Goal: Information Seeking & Learning: Learn about a topic

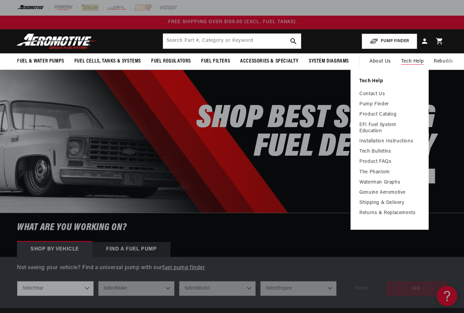
click at [381, 91] on link "Contact Us" at bounding box center [390, 94] width 61 height 6
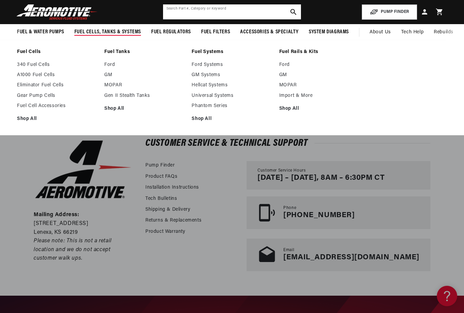
click at [210, 7] on input "text" at bounding box center [232, 11] width 138 height 15
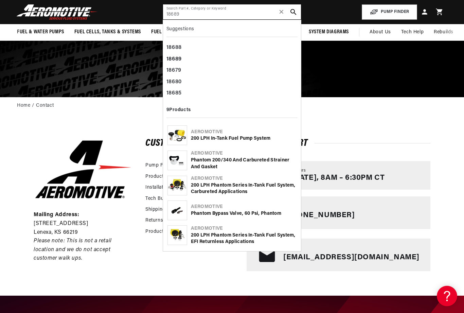
type input "18689"
click at [296, 8] on button "search button" at bounding box center [293, 11] width 15 height 15
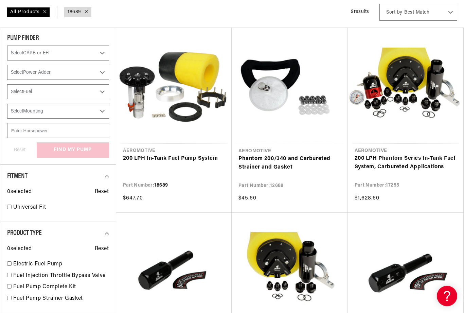
scroll to position [99, 0]
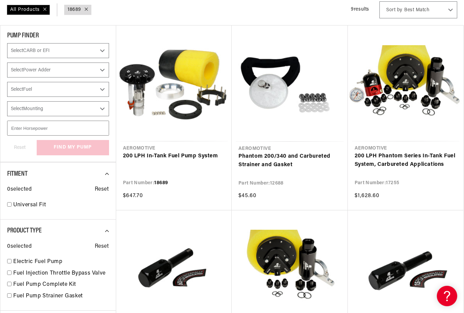
click at [185, 152] on link "200 LPH In-Tank Fuel Pump System" at bounding box center [174, 156] width 102 height 9
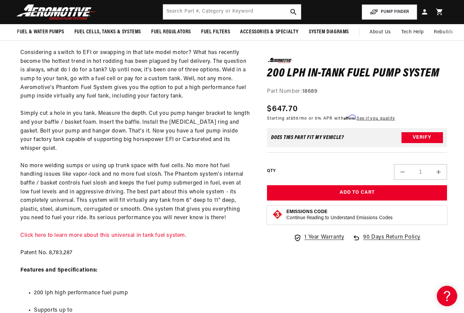
scroll to position [296, 0]
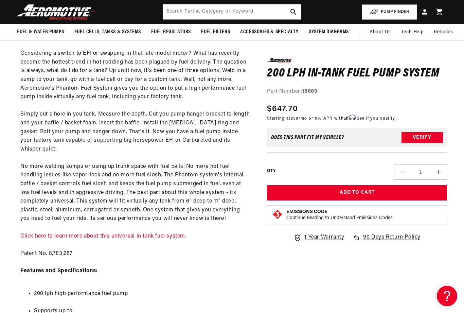
click at [27, 234] on link "Click here to learn more about this universal in tank fuel system." at bounding box center [103, 236] width 166 height 5
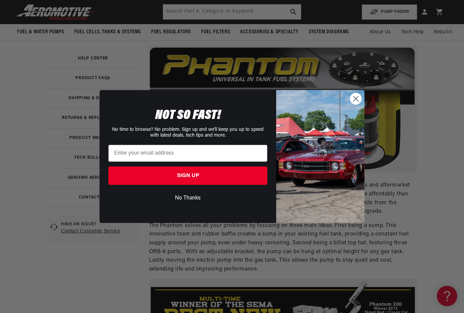
scroll to position [101, 0]
click at [358, 98] on icon "Close dialog" at bounding box center [356, 99] width 5 height 5
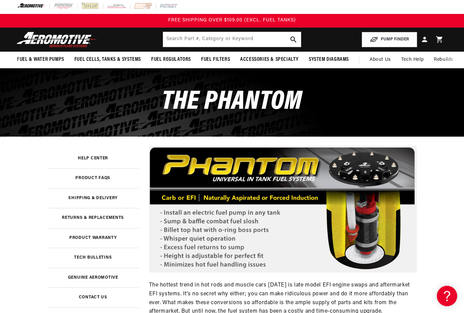
scroll to position [0, 0]
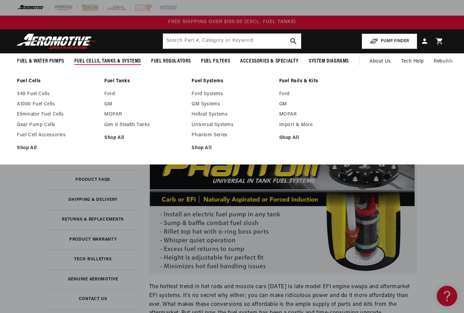
click at [224, 127] on link "Universal Systems" at bounding box center [232, 125] width 81 height 6
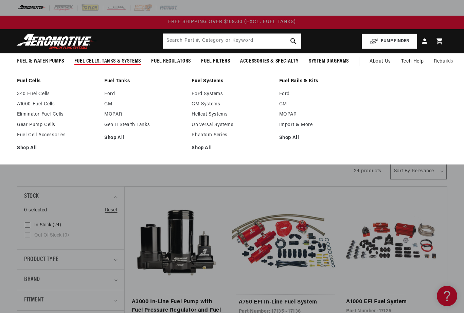
click at [213, 138] on link "Phantom Series" at bounding box center [232, 135] width 81 height 6
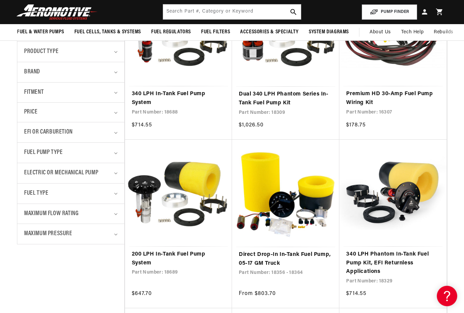
scroll to position [195, 0]
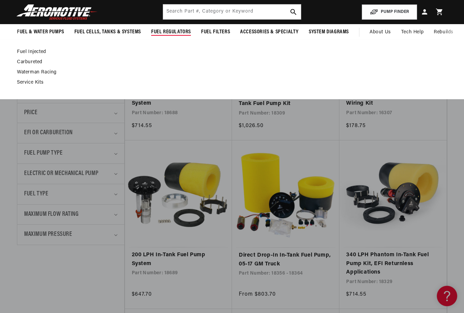
click at [21, 52] on link "Fuel Injected" at bounding box center [229, 52] width 424 height 6
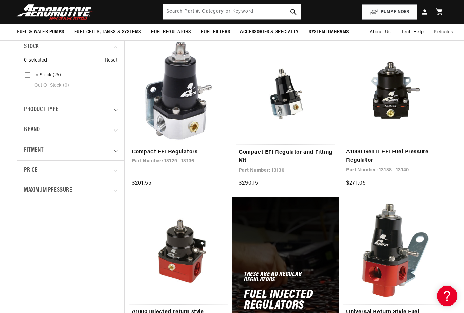
scroll to position [150, 0]
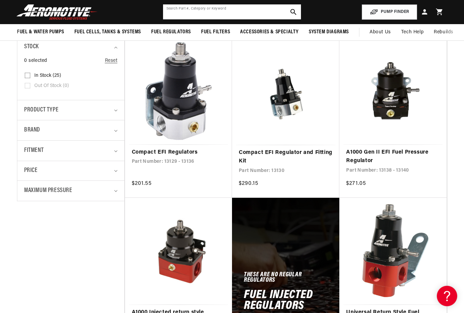
click at [245, 11] on input "text" at bounding box center [232, 11] width 138 height 15
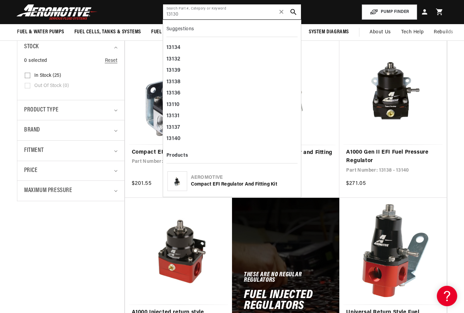
type input "13130"
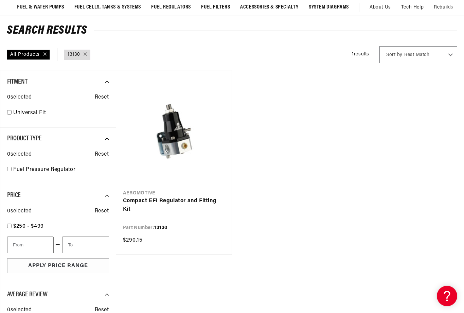
click at [175, 200] on link "Compact EFI Regulator and Fitting Kit" at bounding box center [174, 205] width 102 height 17
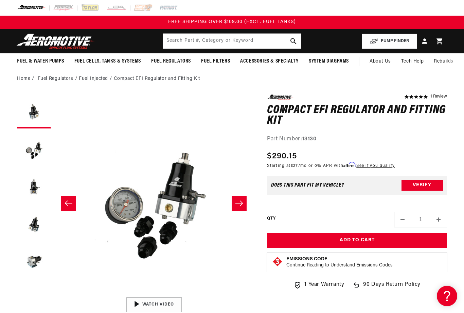
scroll to position [0, 199]
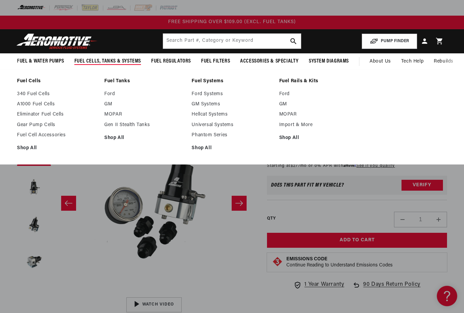
click at [204, 138] on link "Phantom Series" at bounding box center [232, 135] width 81 height 6
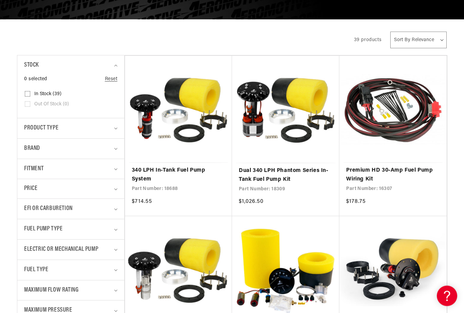
scroll to position [119, 0]
click at [355, 179] on link "Premium HD 30-Amp Fuel Pump Wiring Kit" at bounding box center [392, 174] width 93 height 17
